Goal: Information Seeking & Learning: Learn about a topic

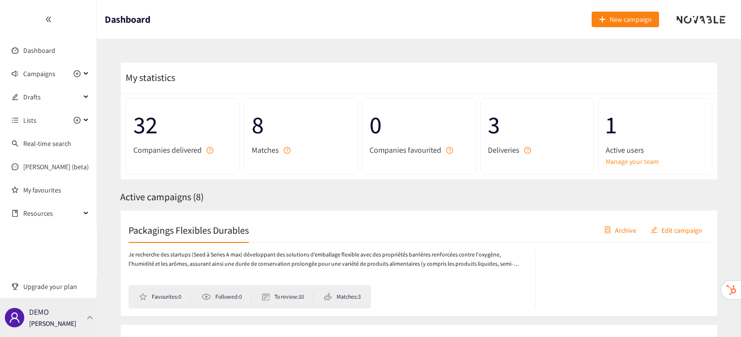
click at [76, 321] on div "DEMO [PERSON_NAME]" at bounding box center [48, 317] width 97 height 39
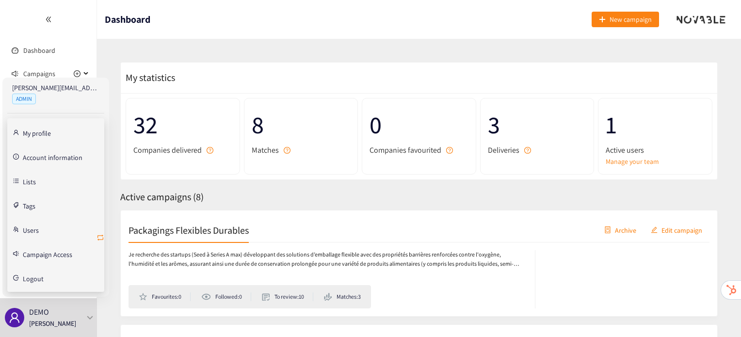
click at [103, 239] on icon "retweet" at bounding box center [101, 238] width 6 height 6
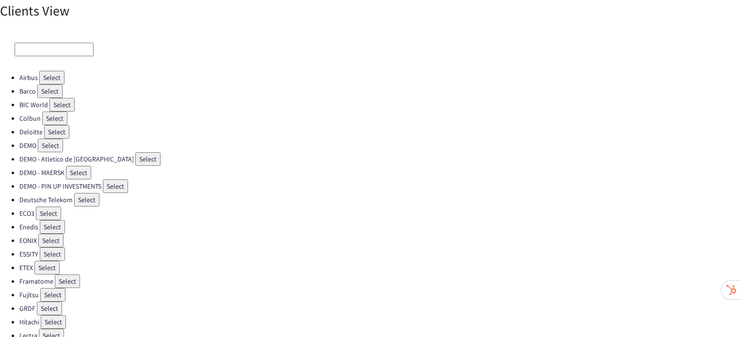
click at [58, 116] on button "Select" at bounding box center [54, 119] width 25 height 14
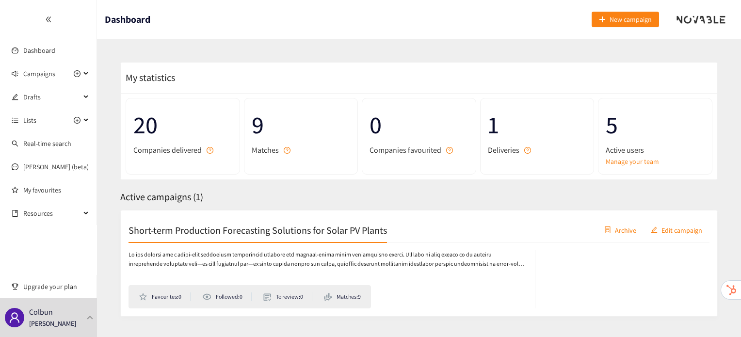
click at [252, 230] on h2 "Short-term Production Forecasting Solutions for Solar PV Plants" at bounding box center [258, 230] width 259 height 14
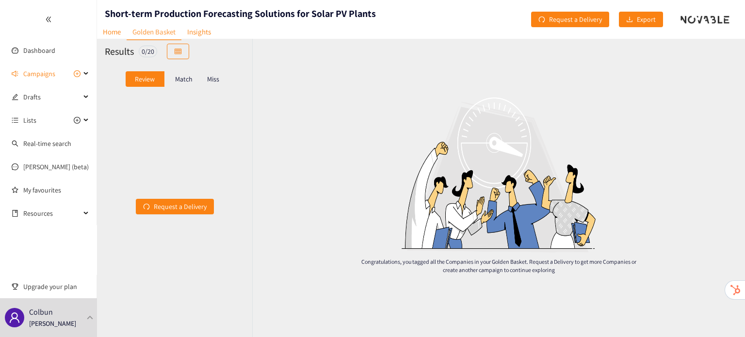
click at [183, 75] on p "Match" at bounding box center [183, 79] width 17 height 8
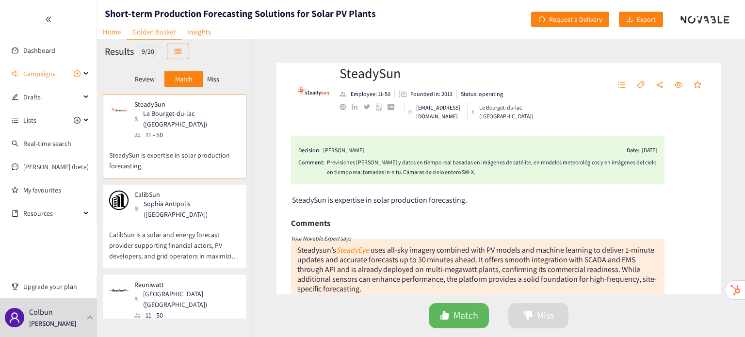
click at [197, 229] on p "CalibSun is a solar and energy forecast provider supporting financial actors, P…" at bounding box center [174, 241] width 131 height 42
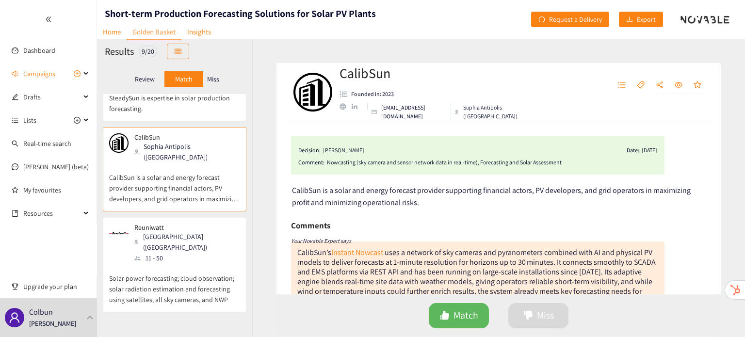
click at [197, 229] on div "Reuniwatt Paris ([GEOGRAPHIC_DATA]) 11 - 50" at bounding box center [174, 244] width 131 height 40
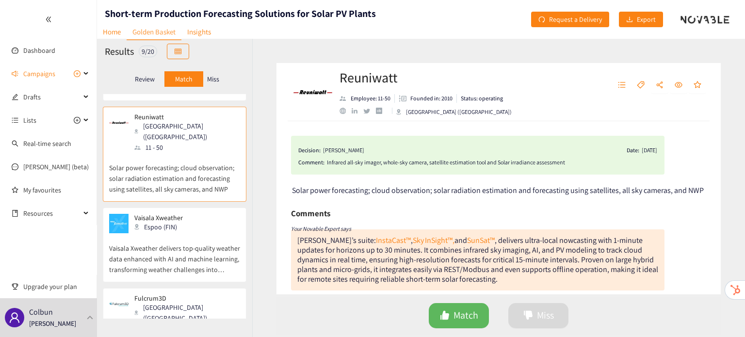
click at [197, 233] on p "Vaisala Xweather delivers top-quality weather data enhanced with AI and machine…" at bounding box center [174, 254] width 131 height 42
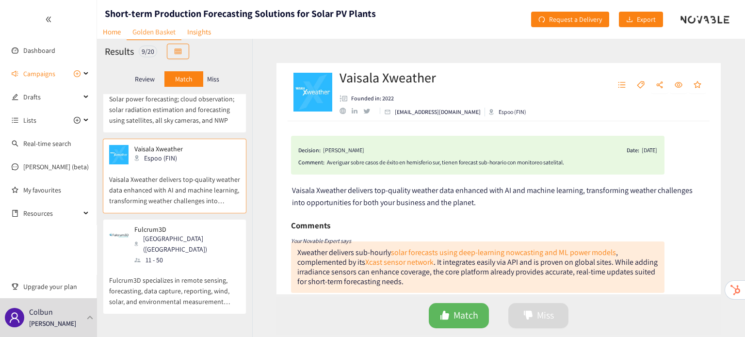
scroll to position [255, 0]
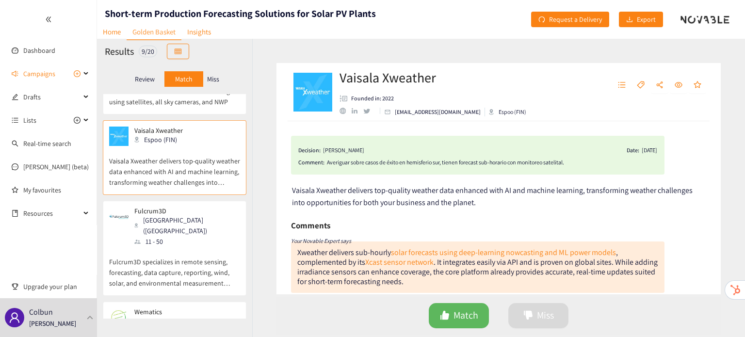
click at [197, 247] on p "Fulcrum3D specializes in remote sensing, forecasting, data capture, reporting, …" at bounding box center [174, 268] width 131 height 42
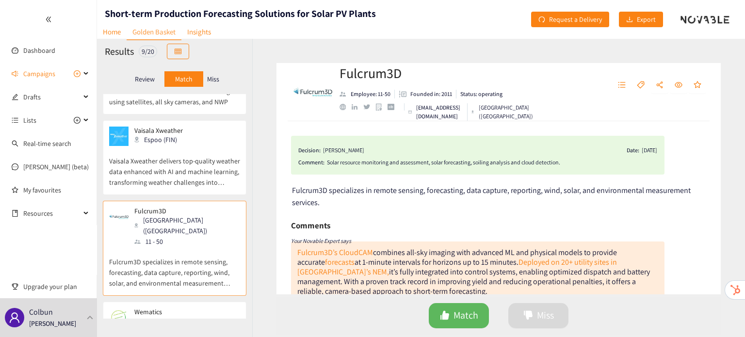
click at [194, 146] on p "Vaisala Xweather delivers top-quality weather data enhanced with AI and machine…" at bounding box center [174, 167] width 131 height 42
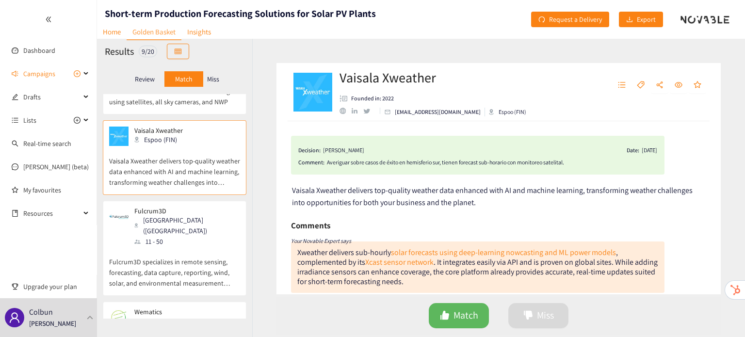
click at [178, 247] on p "Fulcrum3D specializes in remote sensing, forecasting, data capture, reporting, …" at bounding box center [174, 268] width 131 height 42
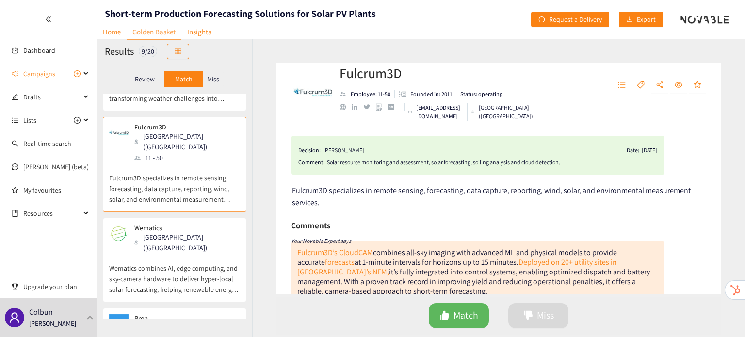
click at [178, 253] on p "Wematics combines AI, edge computing, and sky‑camera hardware to deliver hyper‑…" at bounding box center [174, 274] width 131 height 42
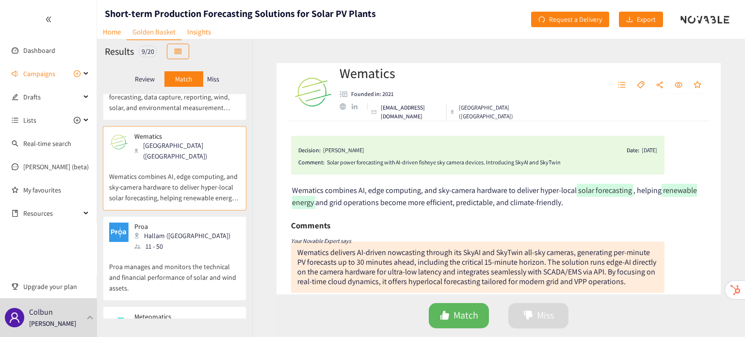
click at [178, 252] on p "Proa manages and monitors the technical and financial performance of solar and …" at bounding box center [174, 273] width 131 height 42
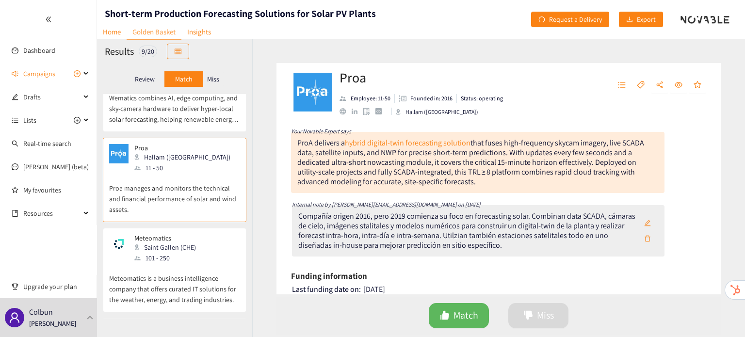
scroll to position [0, 0]
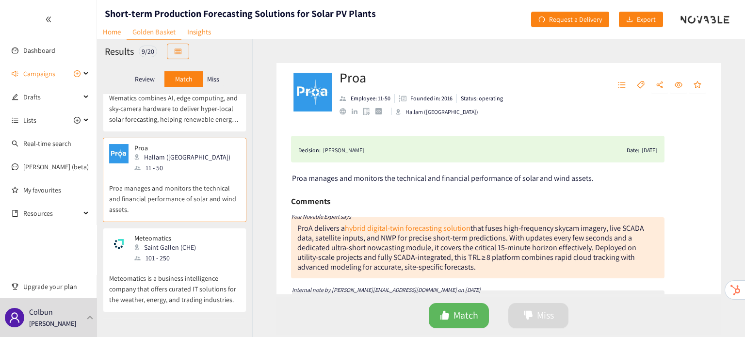
click at [200, 263] on p "Meteomatics is a business intelligence company that offers curated IT solutions…" at bounding box center [174, 284] width 131 height 42
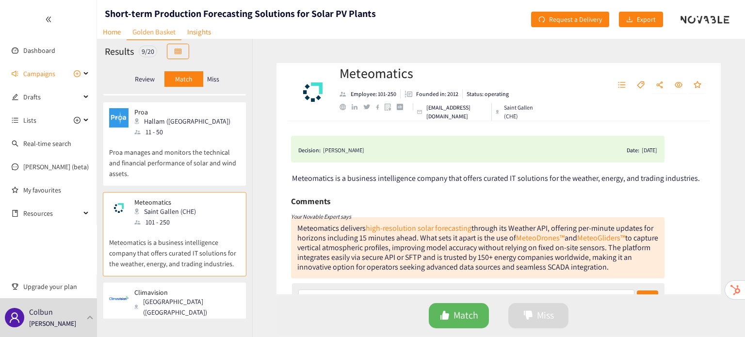
click at [192, 289] on div "Climavision [GEOGRAPHIC_DATA] ([GEOGRAPHIC_DATA]) 51 - 100" at bounding box center [174, 309] width 131 height 40
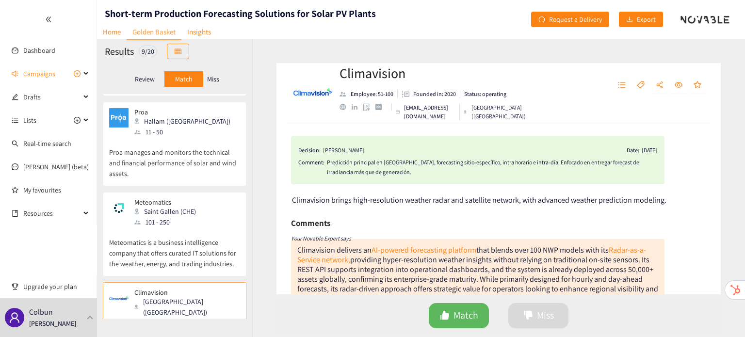
click at [214, 75] on p "Miss" at bounding box center [213, 79] width 12 height 8
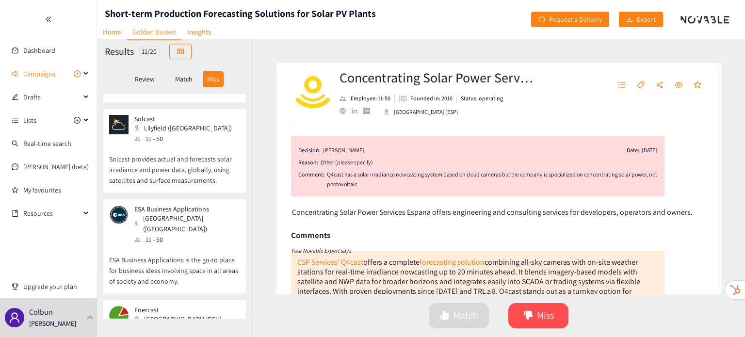
scroll to position [742, 0]
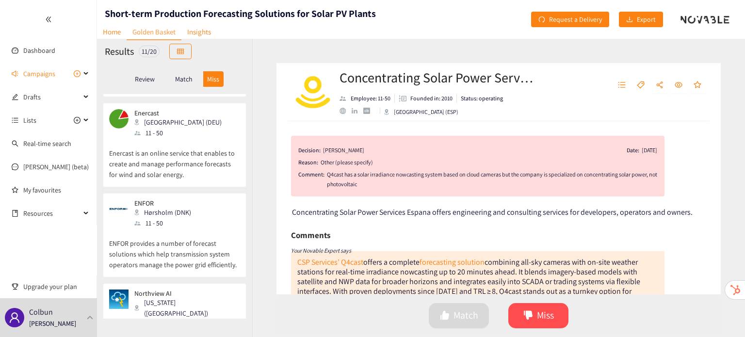
click at [184, 319] on p "Northview Weather is now part of Disaster Tech Inc., helping to build a more re…" at bounding box center [174, 340] width 131 height 42
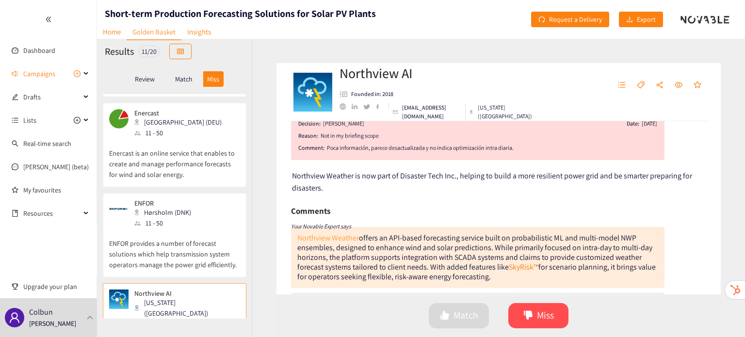
scroll to position [0, 0]
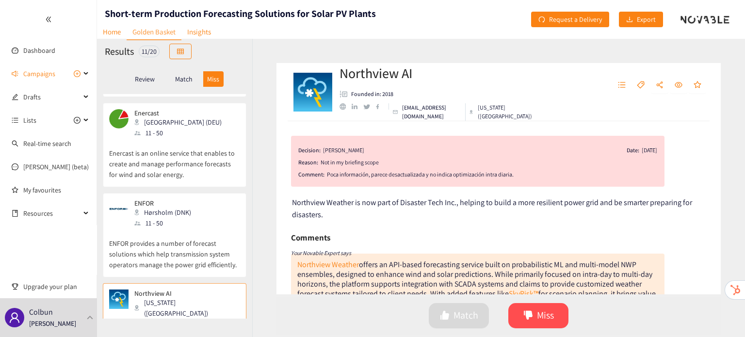
click at [147, 229] on p "ENFOR provides a number of forecast solutions which help transmission system op…" at bounding box center [174, 250] width 131 height 42
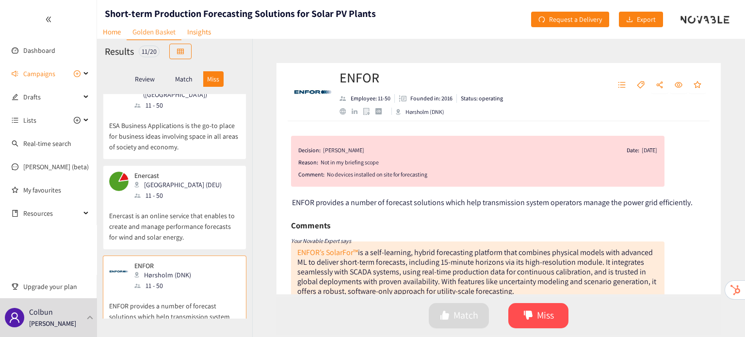
scroll to position [674, 0]
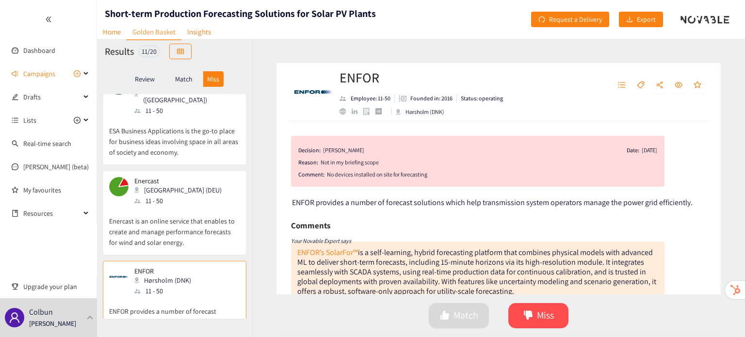
click at [160, 206] on p "Enercast is an online service that enables to create and manage performance for…" at bounding box center [174, 227] width 131 height 42
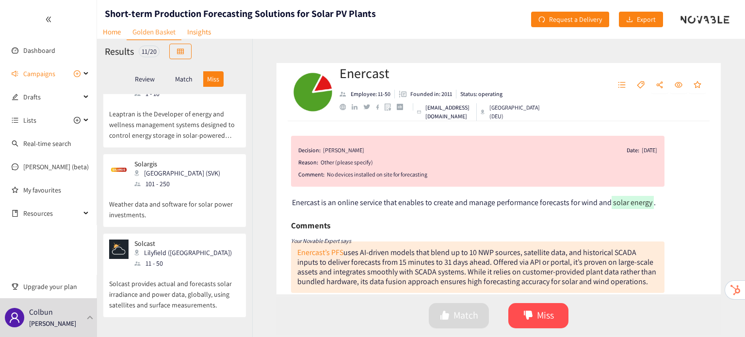
scroll to position [319, 0]
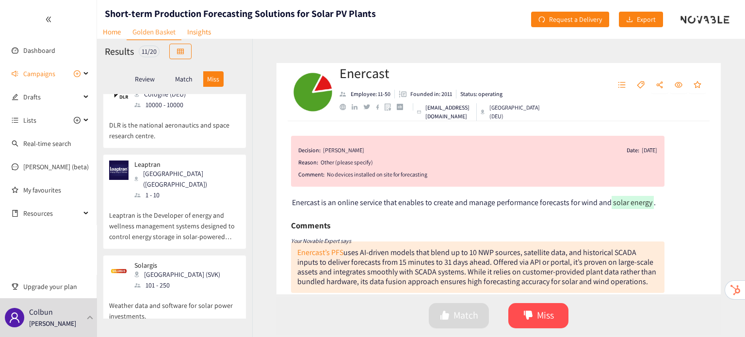
click at [180, 81] on p "Match" at bounding box center [183, 79] width 17 height 8
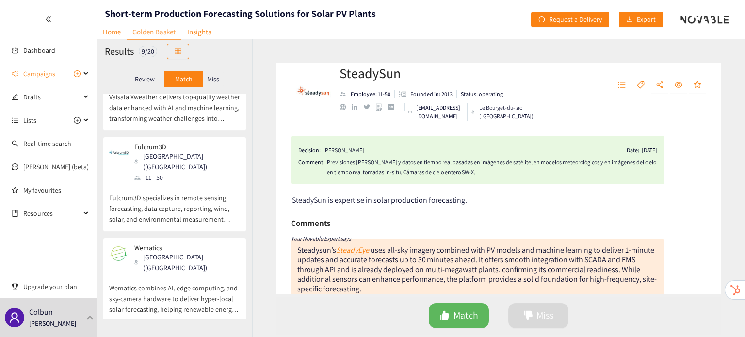
scroll to position [0, 0]
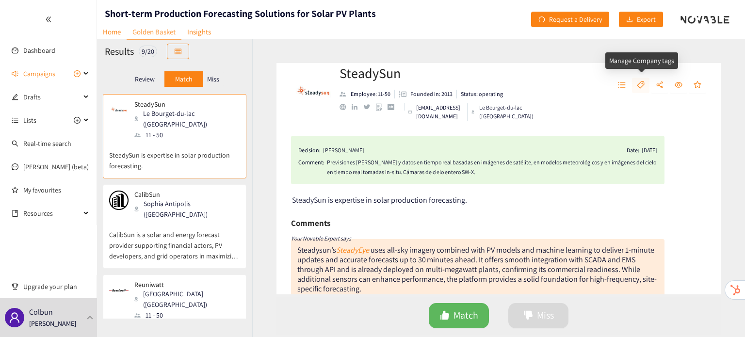
click at [639, 84] on icon "tag" at bounding box center [640, 84] width 7 height 7
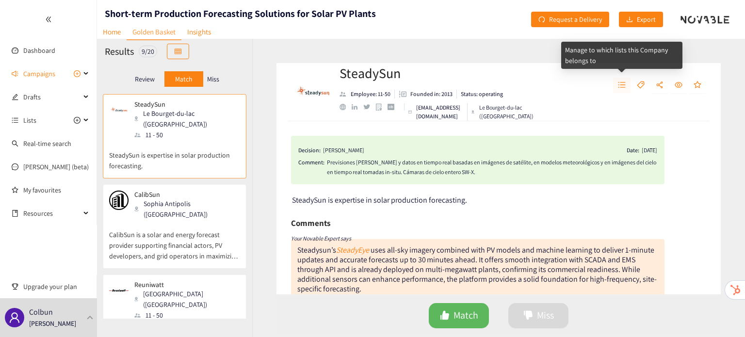
click at [624, 84] on icon "unordered-list" at bounding box center [622, 85] width 8 height 8
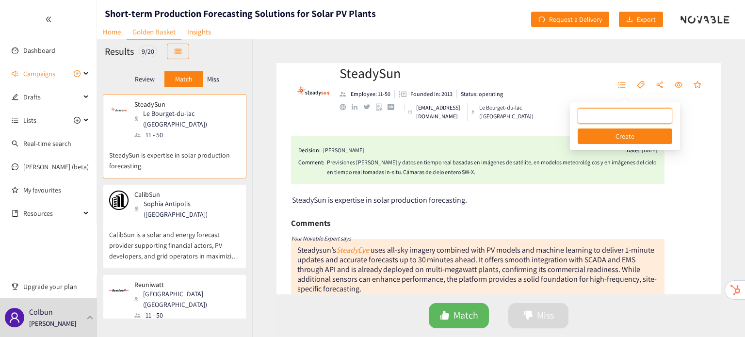
click at [166, 220] on p "CalibSun is a solar and energy forecast provider supporting financial actors, P…" at bounding box center [174, 241] width 131 height 42
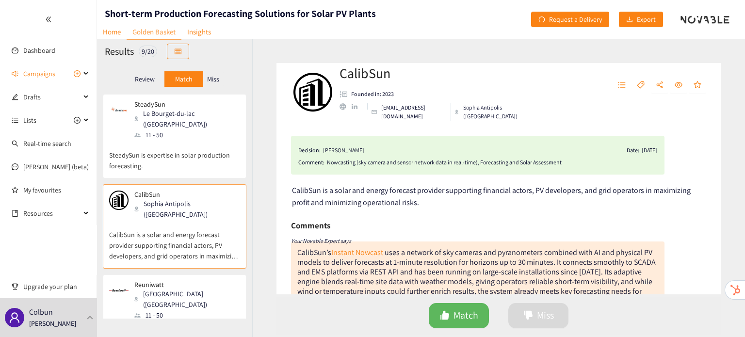
click at [166, 310] on div "11 - 50" at bounding box center [186, 315] width 105 height 11
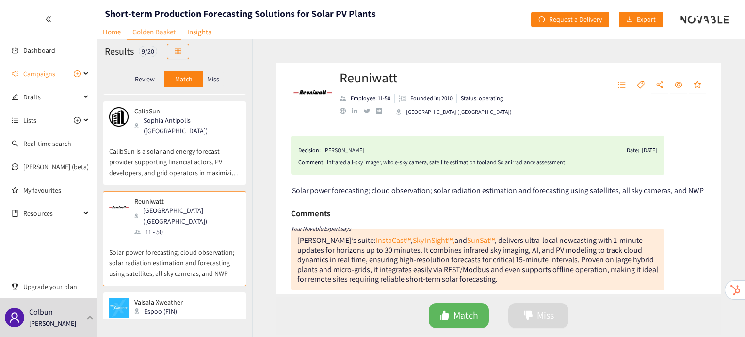
scroll to position [83, 0]
click at [188, 292] on div "Vaisala Xweather Espoo (FIN) Vaisala Xweather delivers top-quality weather data…" at bounding box center [175, 329] width 144 height 75
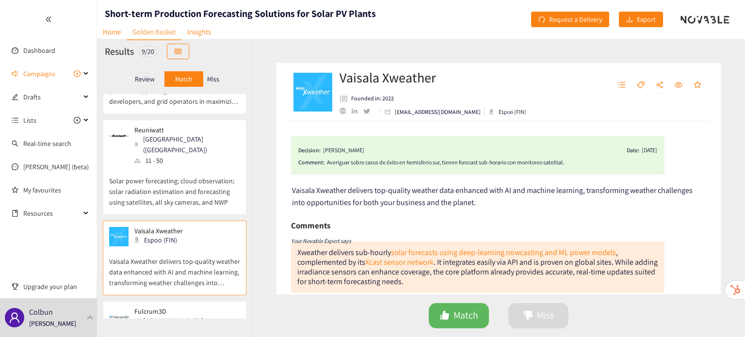
scroll to position [173, 0]
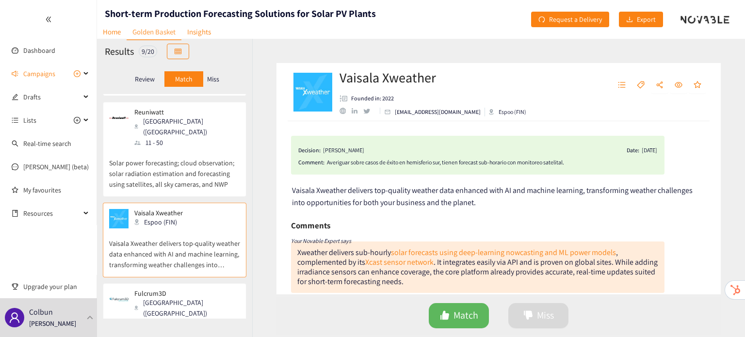
click at [176, 319] on div "11 - 50" at bounding box center [186, 324] width 105 height 11
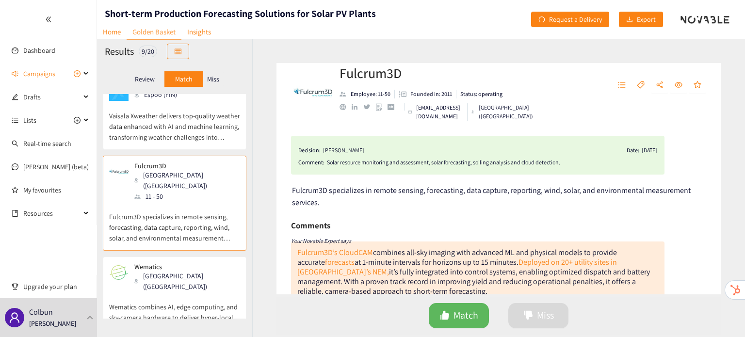
scroll to position [301, 0]
click at [167, 292] on p "Wematics combines AI, edge computing, and sky‑camera hardware to deliver hyper‑…" at bounding box center [174, 313] width 131 height 42
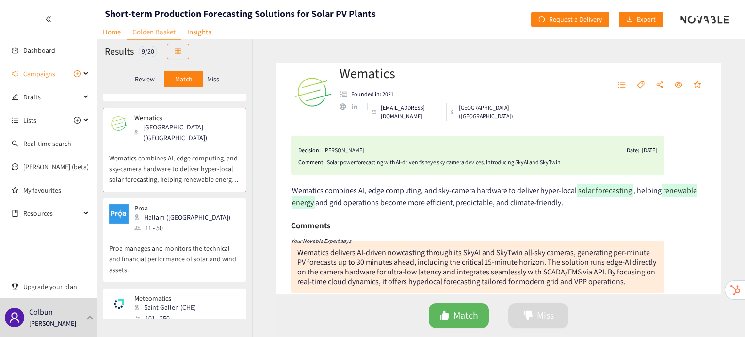
scroll to position [448, 0]
drag, startPoint x: 167, startPoint y: 278, endPoint x: 127, endPoint y: 207, distance: 81.1
click at [127, 234] on p "Proa manages and monitors the technical and financial performance of solar and …" at bounding box center [174, 255] width 131 height 42
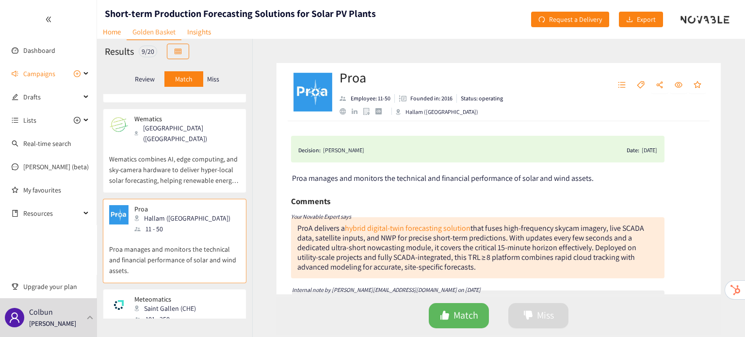
click at [154, 314] on div "101 - 250" at bounding box center [167, 319] width 67 height 11
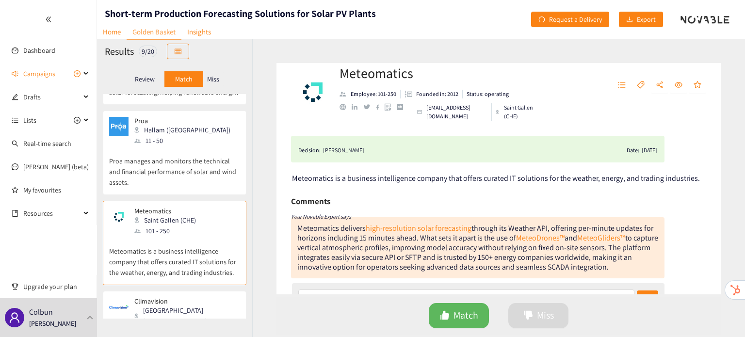
scroll to position [545, 0]
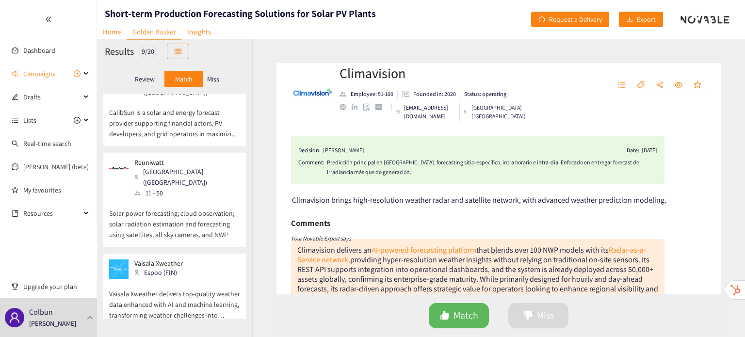
scroll to position [0, 0]
